Goal: Transaction & Acquisition: Purchase product/service

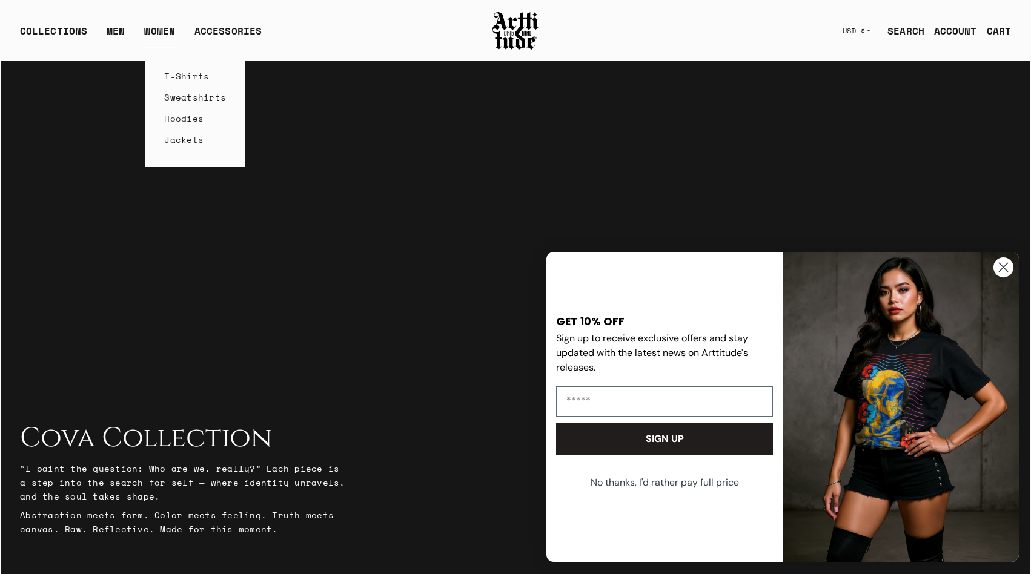
click at [190, 120] on link "Hoodies" at bounding box center [195, 118] width 62 height 21
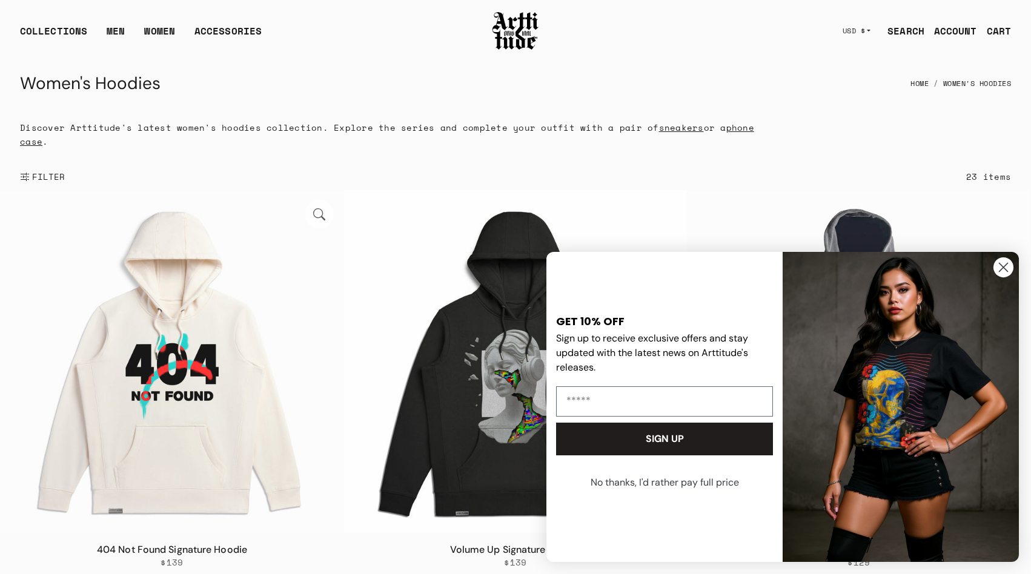
click at [162, 433] on img at bounding box center [172, 361] width 343 height 343
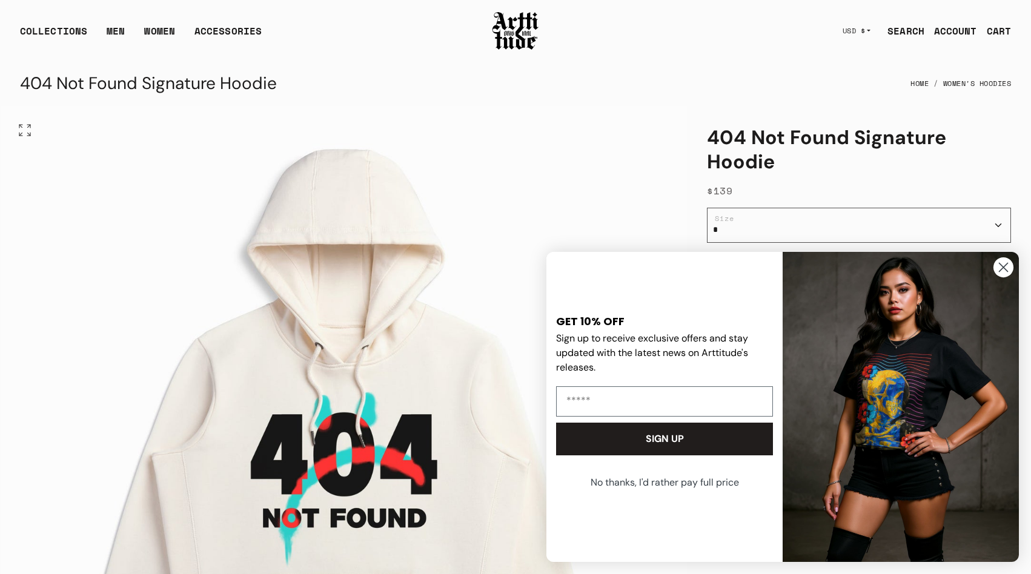
click at [444, 178] on img "1 / 1" at bounding box center [344, 449] width 686 height 686
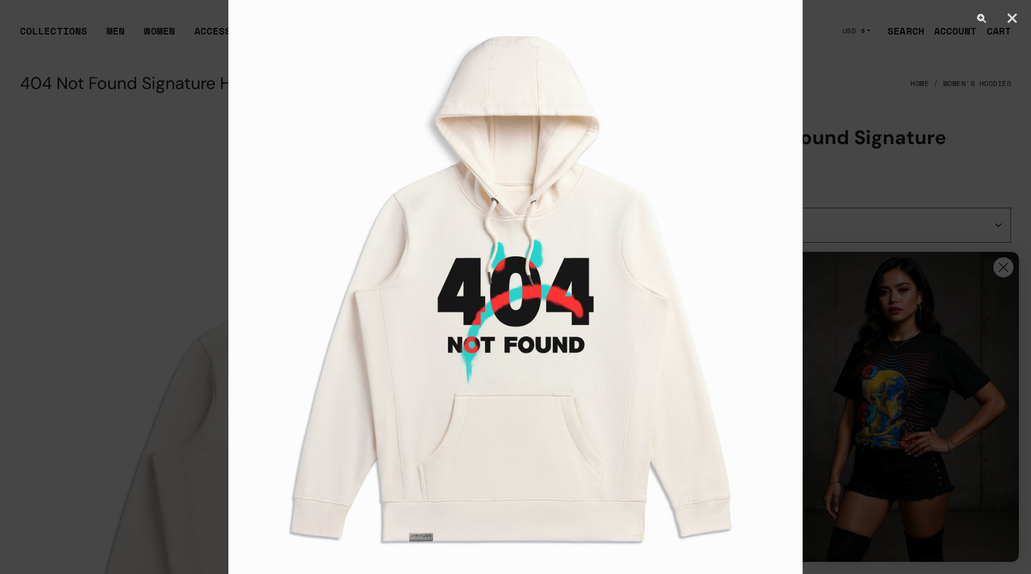
click at [854, 173] on div at bounding box center [515, 287] width 1031 height 574
